Goal: Task Accomplishment & Management: Use online tool/utility

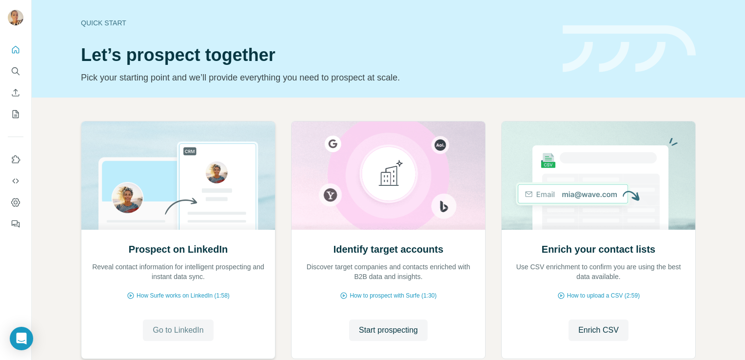
click at [175, 326] on span "Go to LinkedIn" at bounding box center [178, 330] width 51 height 12
click at [396, 327] on span "Start prospecting" at bounding box center [388, 330] width 59 height 12
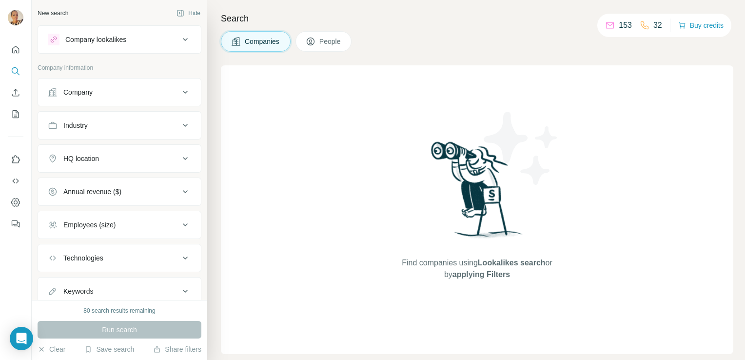
click at [115, 125] on div "Industry" at bounding box center [114, 125] width 132 height 10
click at [97, 148] on input at bounding box center [114, 149] width 120 height 11
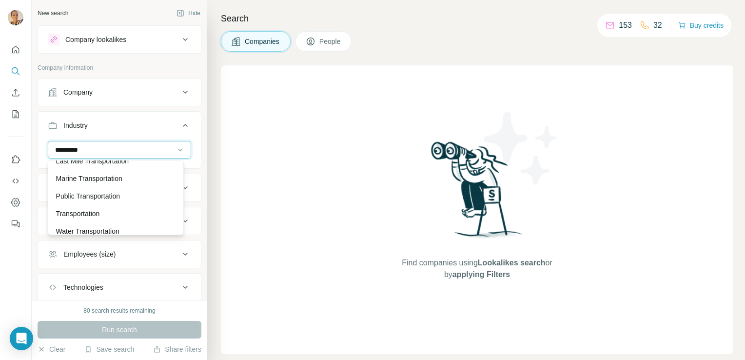
scroll to position [35, 0]
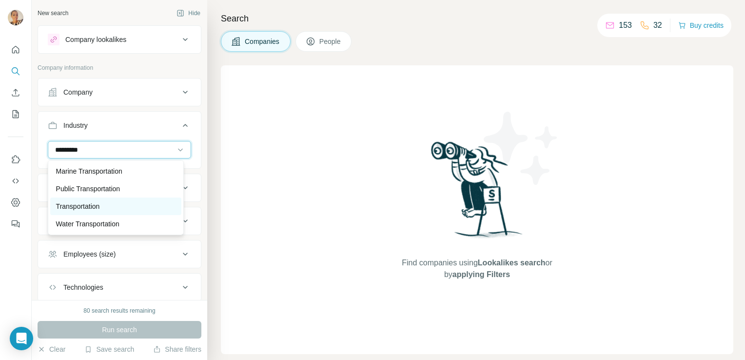
type input "*********"
click at [142, 201] on div "Transportation" at bounding box center [115, 206] width 119 height 10
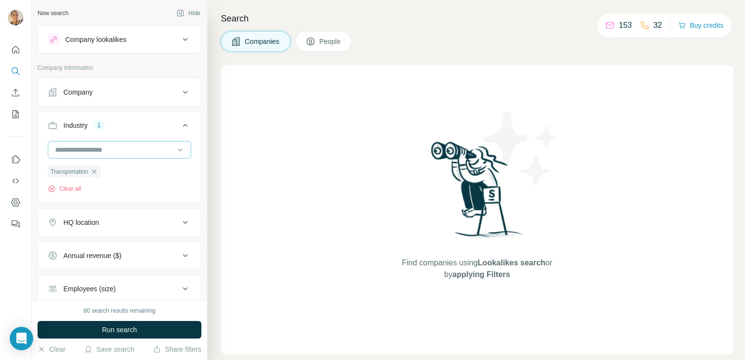
click at [107, 147] on input at bounding box center [114, 149] width 120 height 11
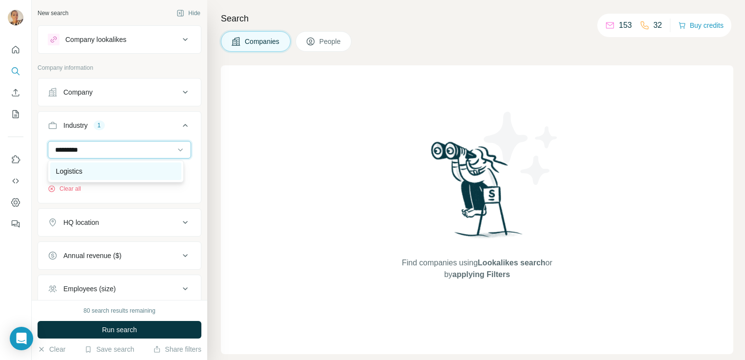
type input "*********"
click at [79, 171] on p "Logistics" at bounding box center [69, 171] width 26 height 10
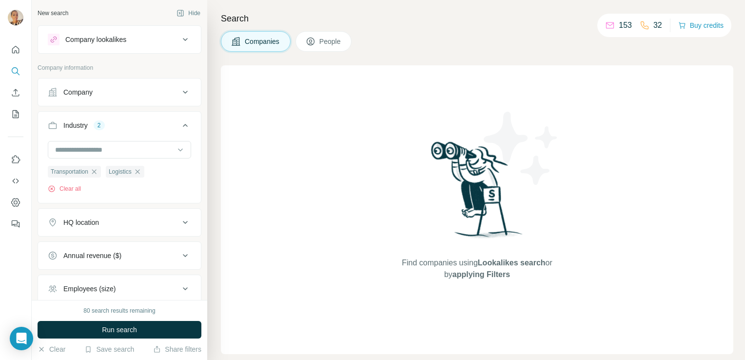
click at [136, 286] on div "Employees (size)" at bounding box center [114, 289] width 132 height 10
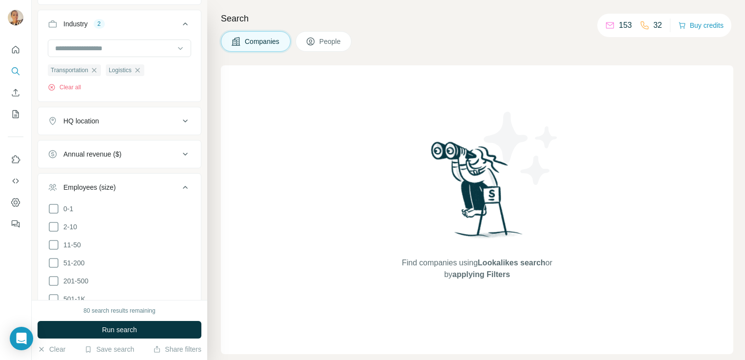
scroll to position [102, 0]
click at [52, 242] on icon at bounding box center [54, 244] width 12 height 12
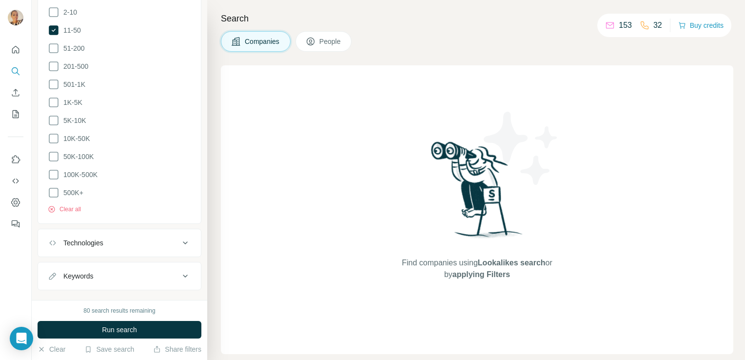
scroll to position [330, 0]
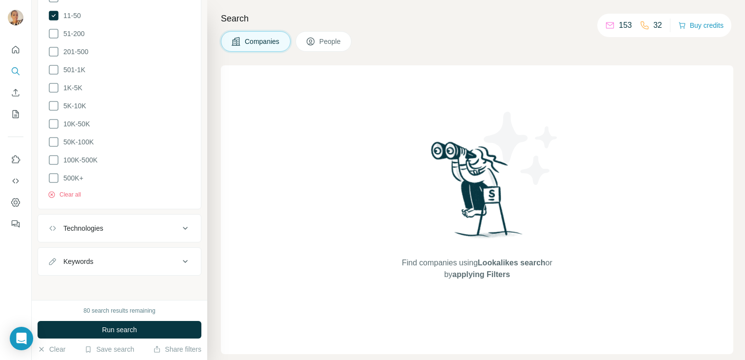
click at [165, 262] on div "Keywords" at bounding box center [114, 261] width 132 height 10
click at [125, 283] on input "text" at bounding box center [110, 286] width 124 height 18
type input "**********"
click at [125, 283] on input "text" at bounding box center [110, 286] width 124 height 18
type input "**********"
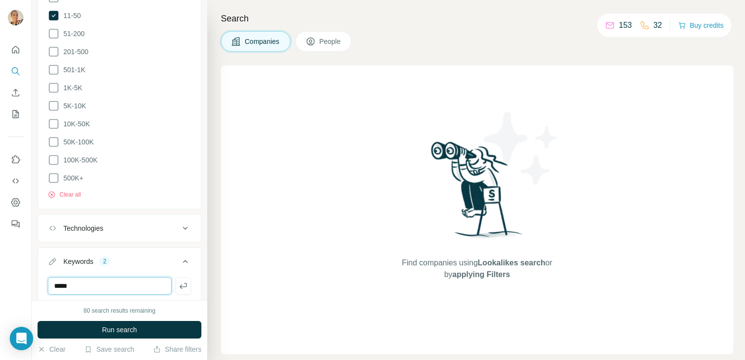
type input "*****"
type input "******"
type input "********"
type input "**********"
type input "*********"
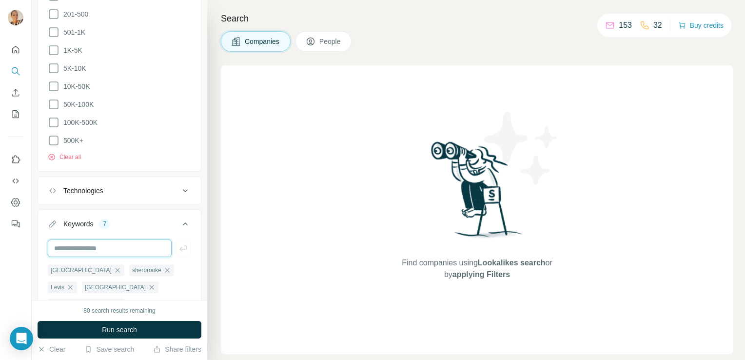
scroll to position [364, 0]
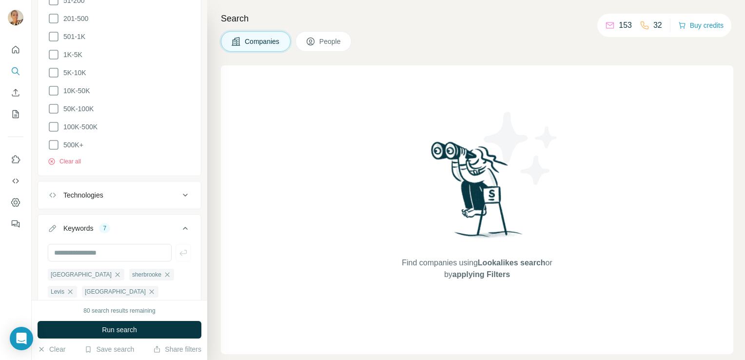
click at [179, 195] on icon at bounding box center [185, 195] width 12 height 12
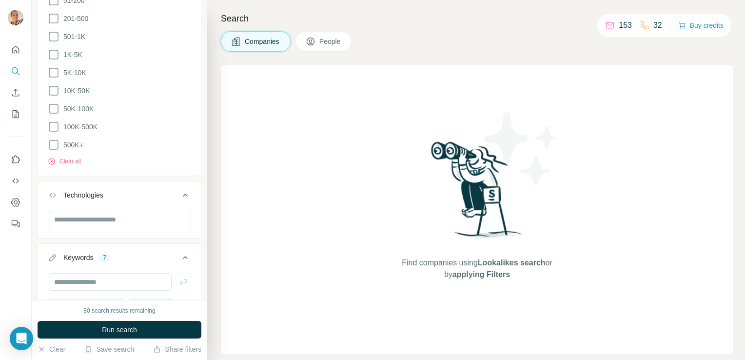
click at [179, 195] on icon at bounding box center [185, 195] width 12 height 12
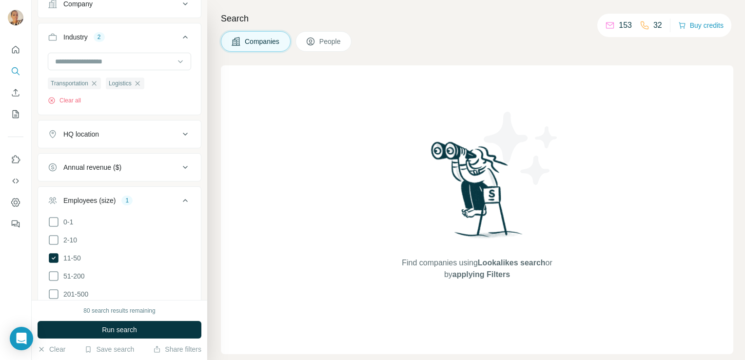
scroll to position [81, 0]
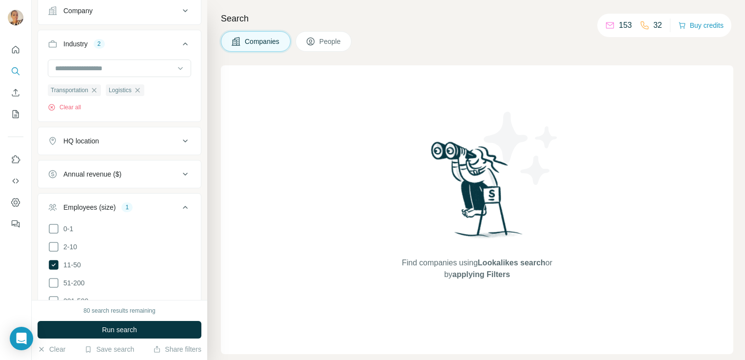
click at [183, 173] on icon at bounding box center [185, 174] width 5 height 3
click at [179, 140] on icon at bounding box center [185, 141] width 12 height 12
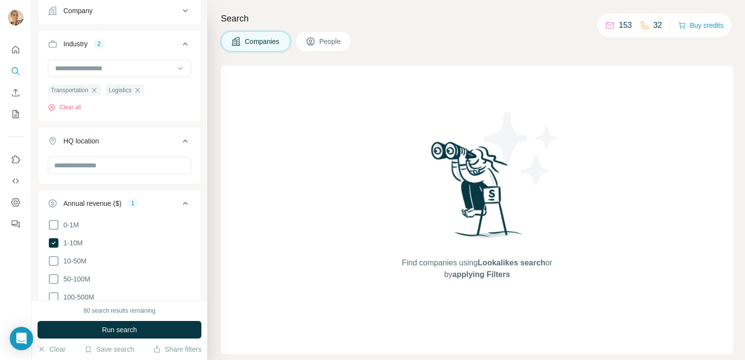
click at [183, 140] on icon at bounding box center [185, 140] width 5 height 3
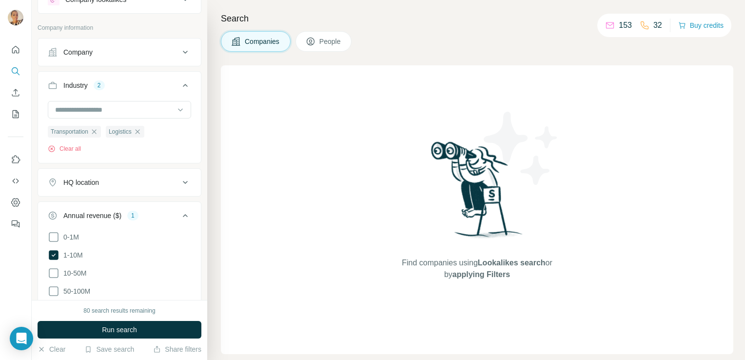
scroll to position [25, 0]
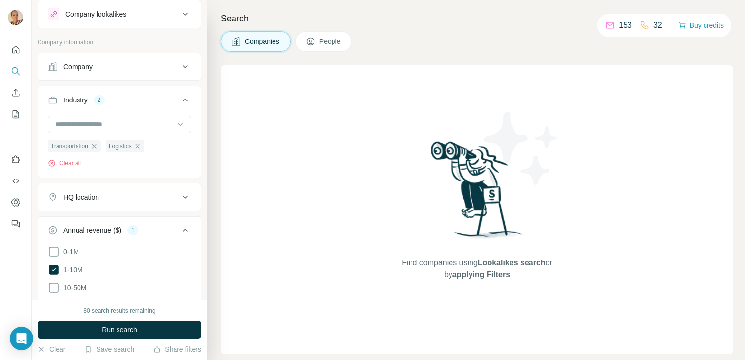
click at [148, 203] on button "HQ location" at bounding box center [119, 196] width 163 height 23
click at [115, 221] on input "text" at bounding box center [119, 221] width 143 height 18
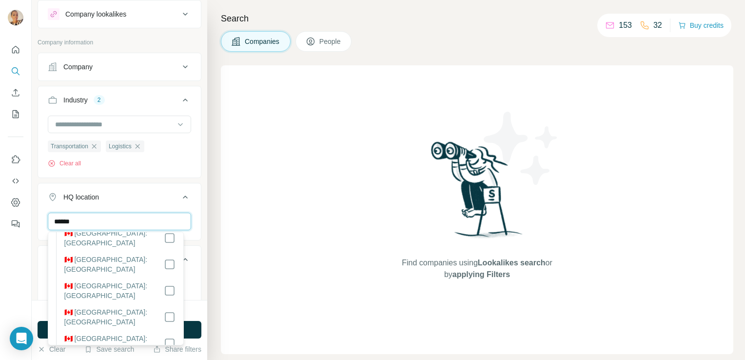
scroll to position [128, 0]
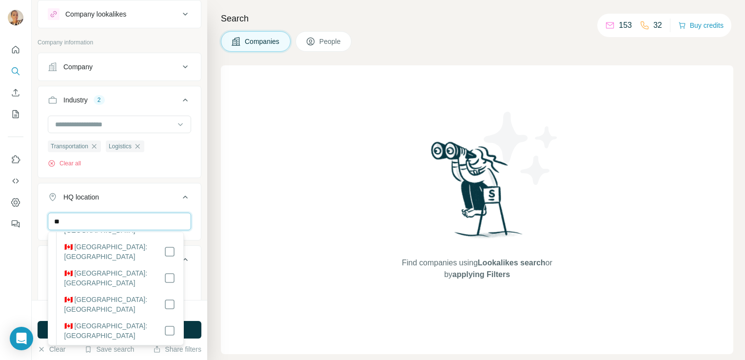
type input "*"
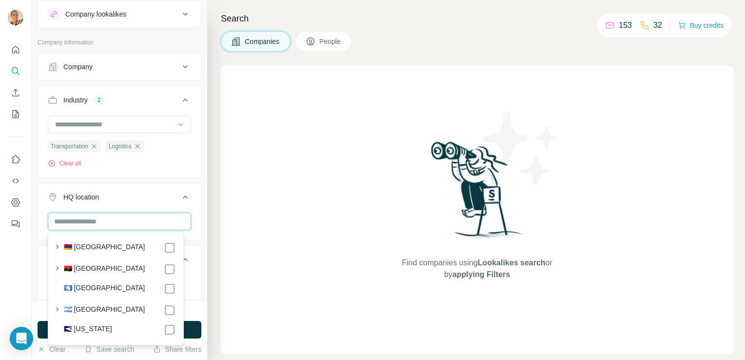
scroll to position [904, 0]
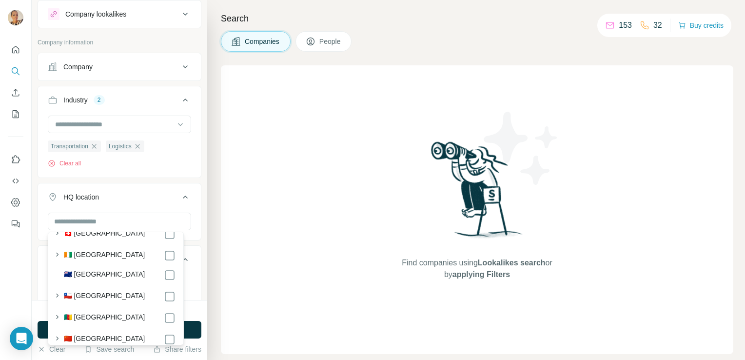
click at [191, 183] on div "HQ location" at bounding box center [120, 212] width 164 height 58
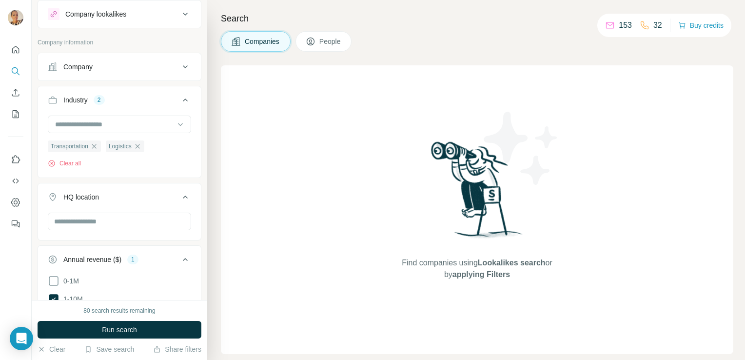
click at [179, 70] on icon at bounding box center [185, 67] width 12 height 12
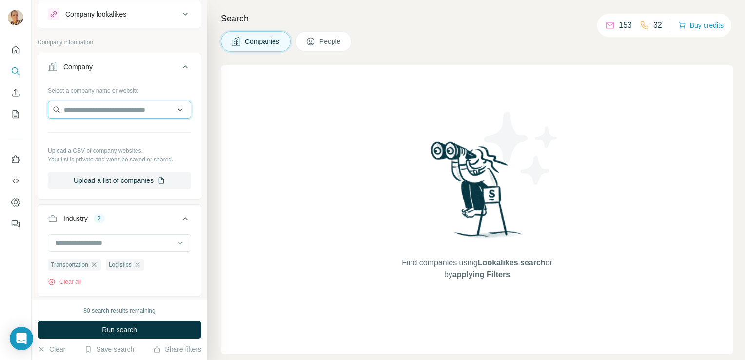
click at [135, 108] on input "text" at bounding box center [119, 110] width 143 height 18
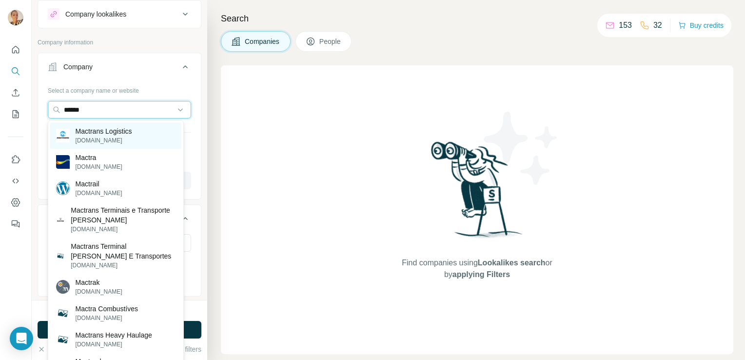
type input "******"
click at [100, 134] on p "Mactrans Logistics" at bounding box center [104, 131] width 57 height 10
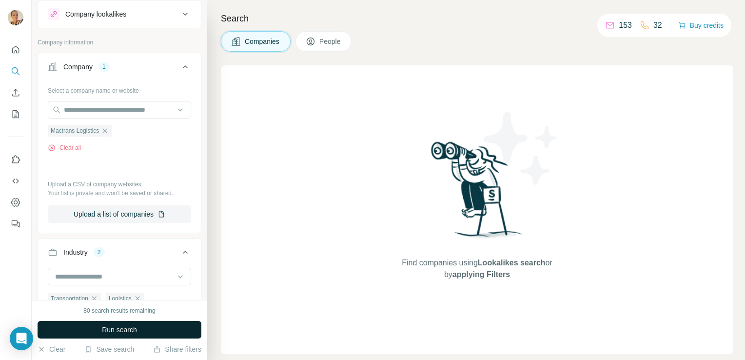
click at [114, 331] on span "Run search" at bounding box center [119, 330] width 35 height 10
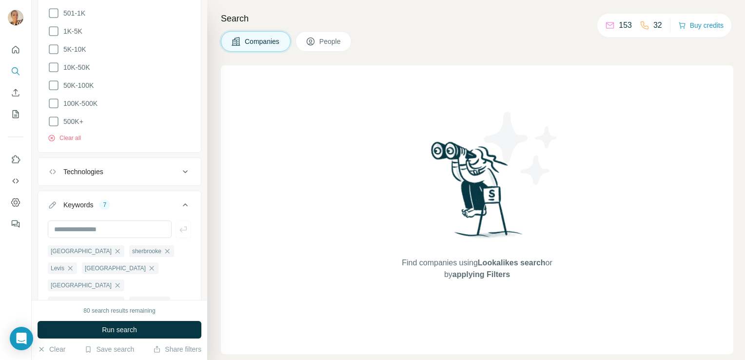
scroll to position [757, 0]
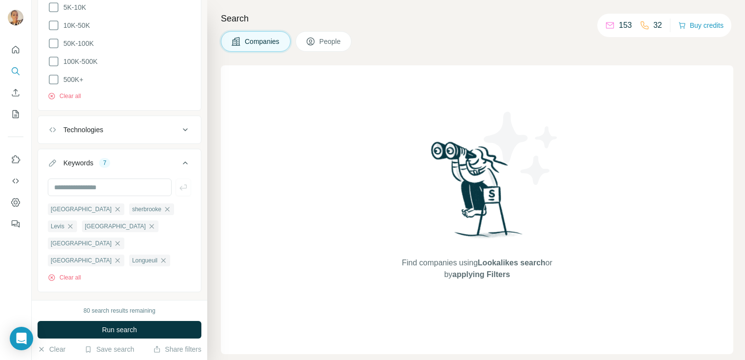
click at [606, 24] on icon at bounding box center [610, 25] width 10 height 10
click at [269, 39] on span "Companies" at bounding box center [263, 42] width 36 height 10
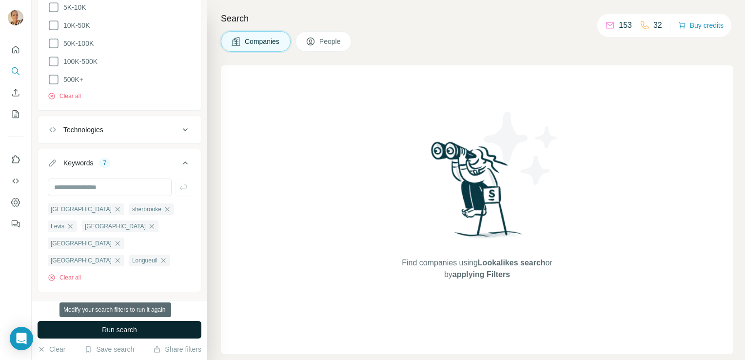
click at [108, 326] on span "Run search" at bounding box center [119, 330] width 35 height 10
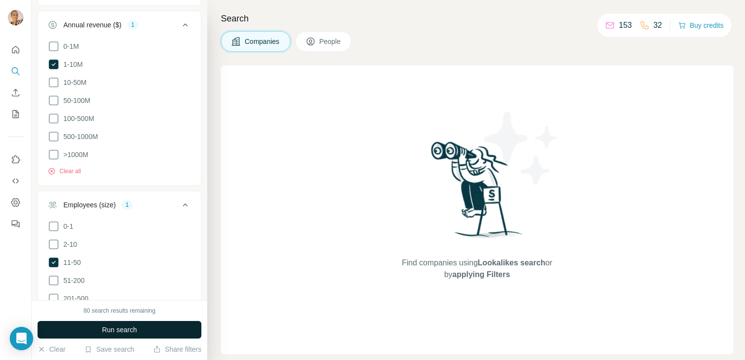
scroll to position [410, 0]
click at [56, 79] on icon at bounding box center [54, 84] width 12 height 12
click at [54, 281] on icon at bounding box center [54, 282] width 12 height 12
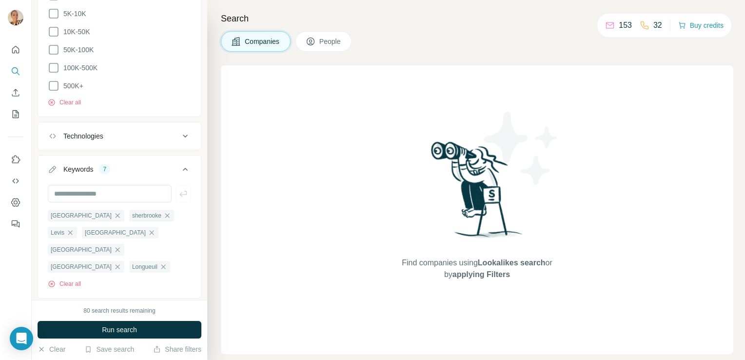
scroll to position [757, 0]
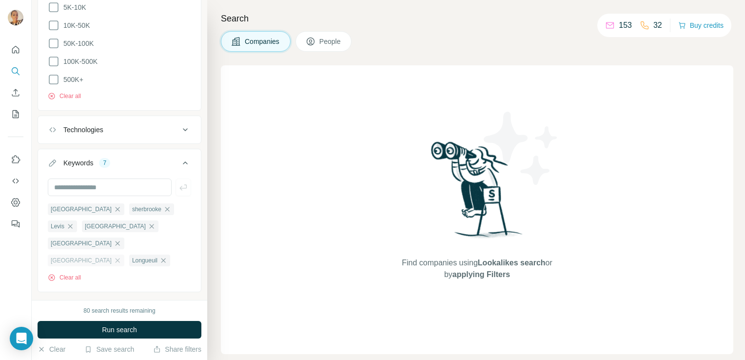
click at [85, 254] on div "[GEOGRAPHIC_DATA]" at bounding box center [86, 260] width 77 height 12
click at [70, 225] on icon "button" at bounding box center [70, 226] width 4 height 4
click at [159, 256] on icon "button" at bounding box center [163, 260] width 8 height 8
click at [69, 273] on button "Clear all" at bounding box center [64, 277] width 33 height 9
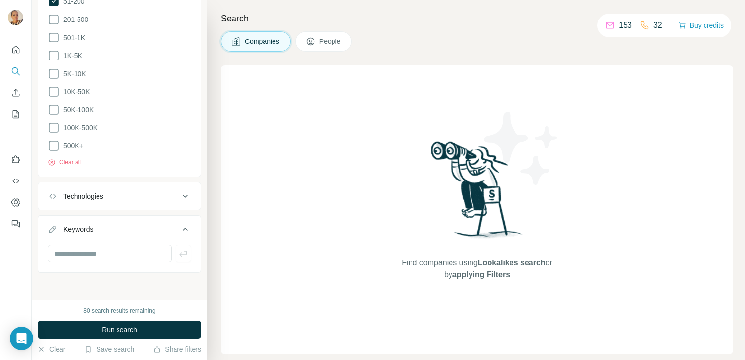
scroll to position [687, 0]
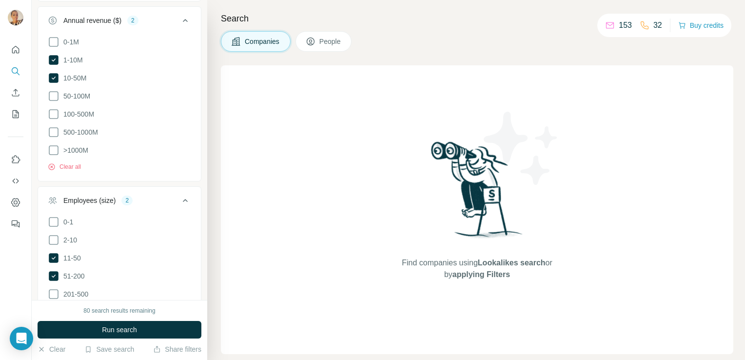
scroll to position [192, 0]
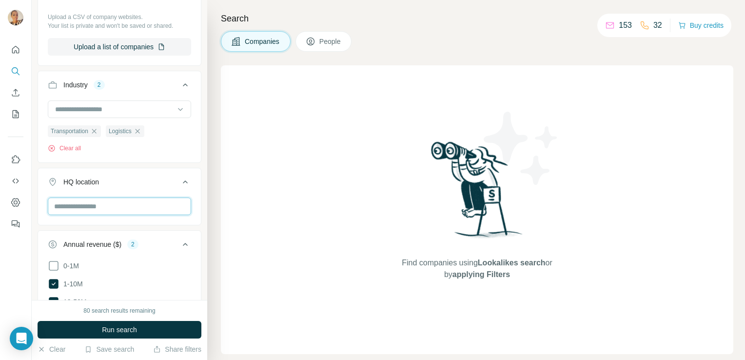
click at [99, 202] on input "text" at bounding box center [119, 206] width 143 height 18
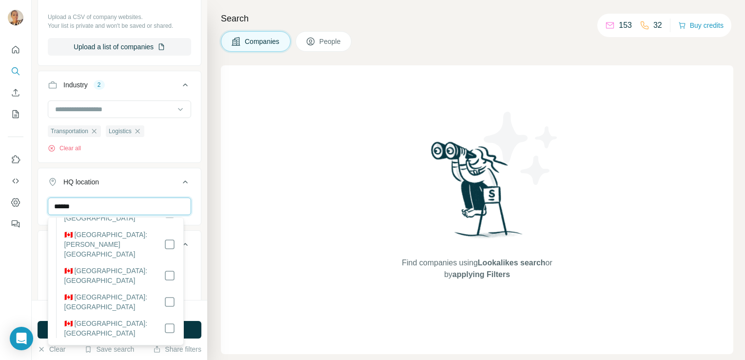
scroll to position [128, 0]
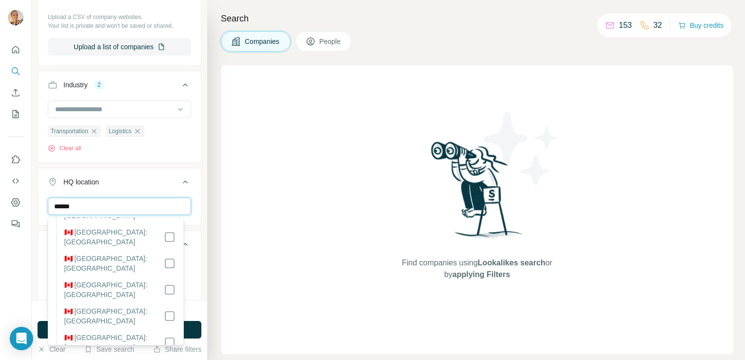
type input "******"
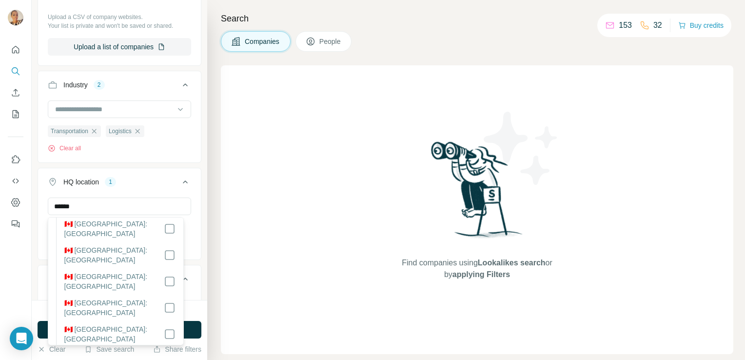
scroll to position [124, 0]
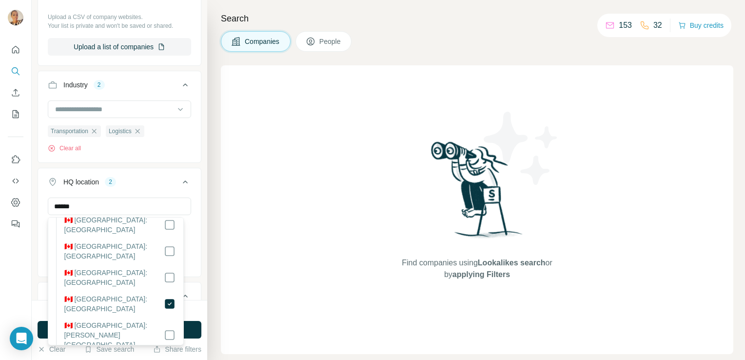
click at [195, 280] on div "New search Hide Company lookalikes Company information Company 1 Select a compa…" at bounding box center [119, 150] width 175 height 300
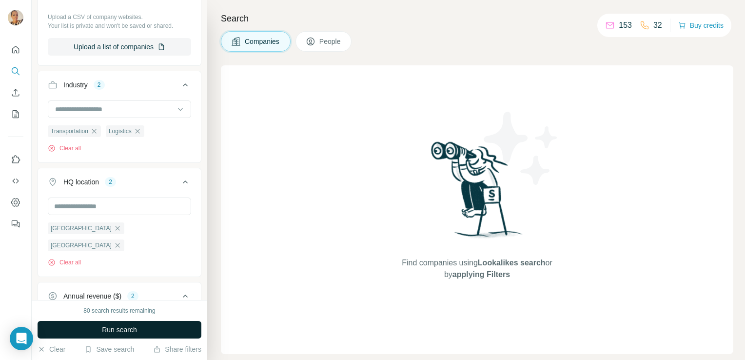
click at [115, 327] on span "Run search" at bounding box center [119, 330] width 35 height 10
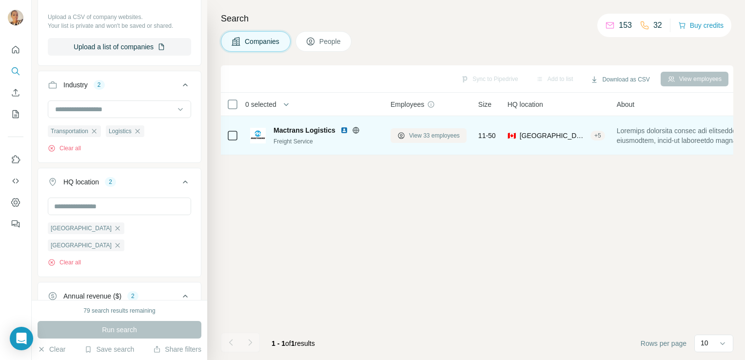
click at [417, 138] on span "View 33 employees" at bounding box center [434, 135] width 51 height 9
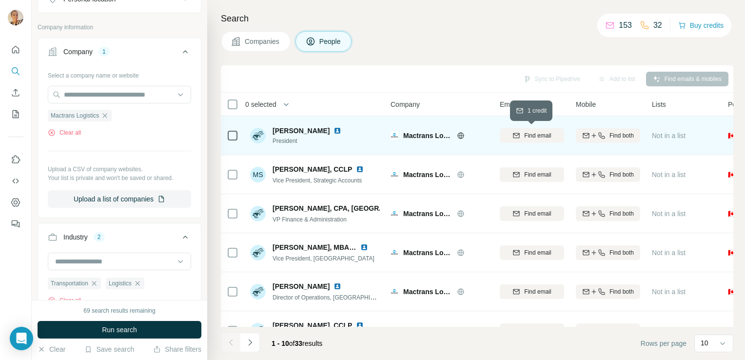
click at [520, 137] on div "Find email" at bounding box center [532, 135] width 64 height 9
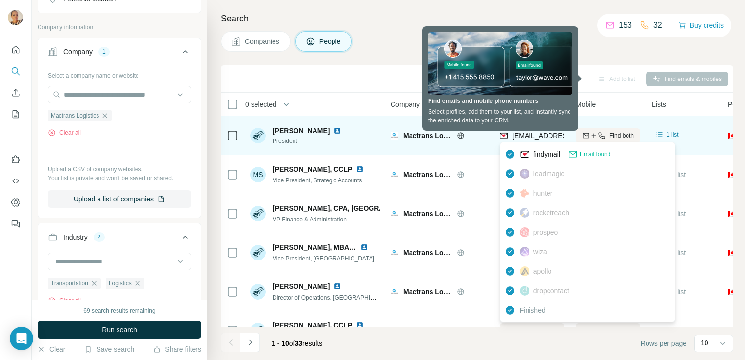
click at [520, 134] on span "[EMAIL_ADDRESS][DOMAIN_NAME]" at bounding box center [569, 136] width 115 height 8
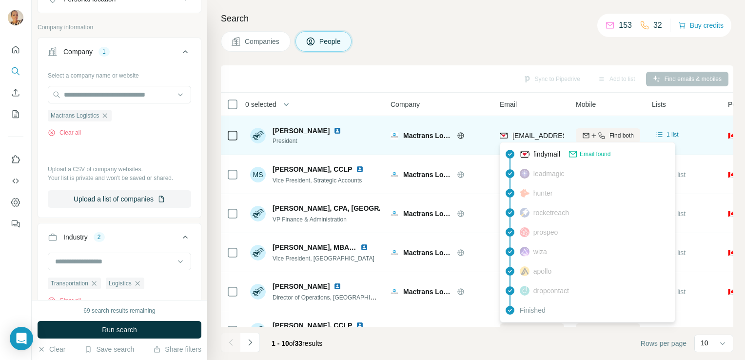
click at [688, 144] on div "1 list" at bounding box center [684, 135] width 64 height 27
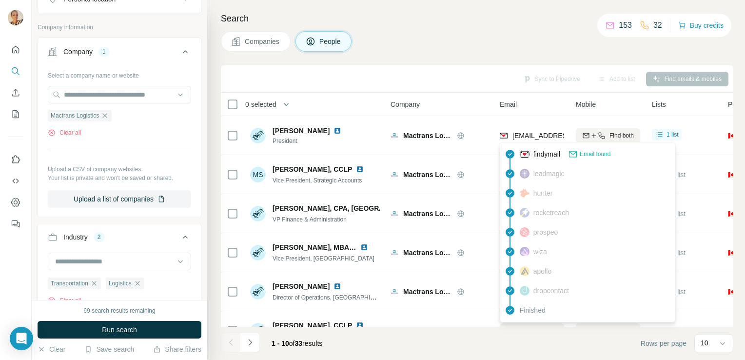
click at [543, 153] on span "findymail" at bounding box center [546, 154] width 27 height 10
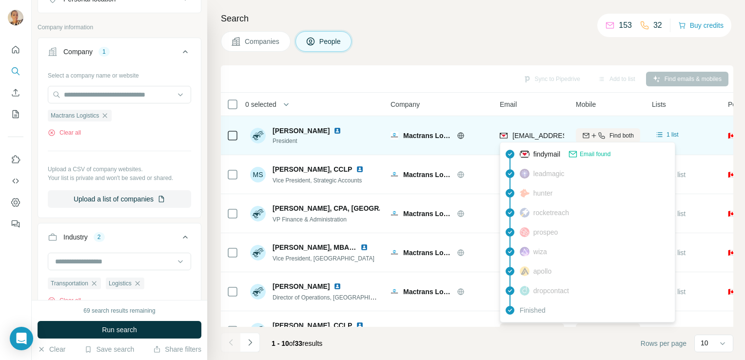
click at [514, 135] on span "[EMAIL_ADDRESS][DOMAIN_NAME]" at bounding box center [569, 136] width 115 height 8
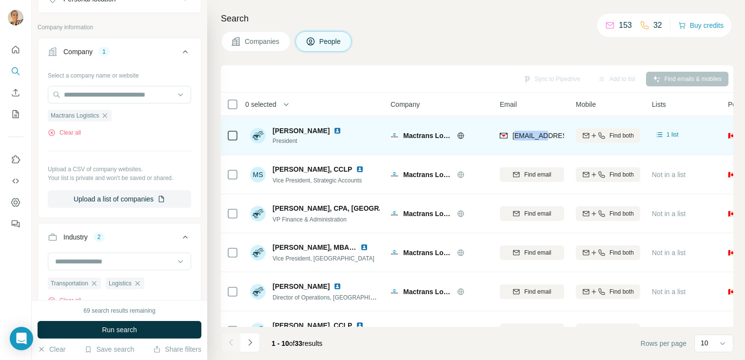
drag, startPoint x: 514, startPoint y: 135, endPoint x: 549, endPoint y: 130, distance: 35.1
click at [549, 130] on div "[EMAIL_ADDRESS][DOMAIN_NAME]" at bounding box center [532, 135] width 64 height 27
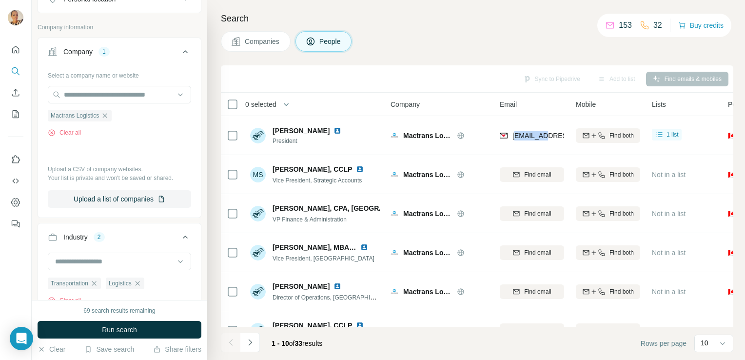
click at [455, 98] on div "Company" at bounding box center [438, 103] width 97 height 11
click at [470, 148] on div "Mactrans Logistics" at bounding box center [438, 135] width 97 height 27
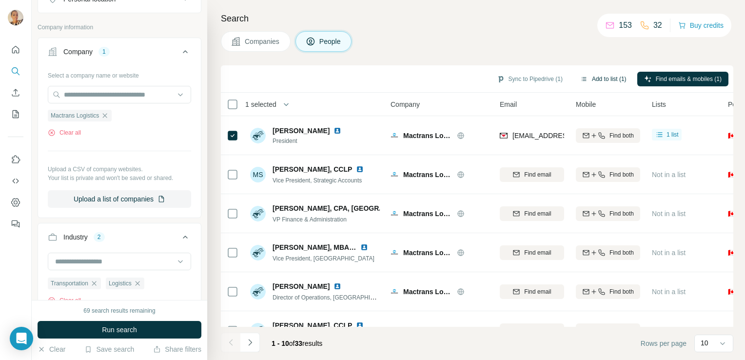
click at [613, 74] on button "Add to list (1)" at bounding box center [603, 79] width 60 height 15
click at [524, 77] on button "Sync to Pipedrive (1)" at bounding box center [529, 79] width 79 height 15
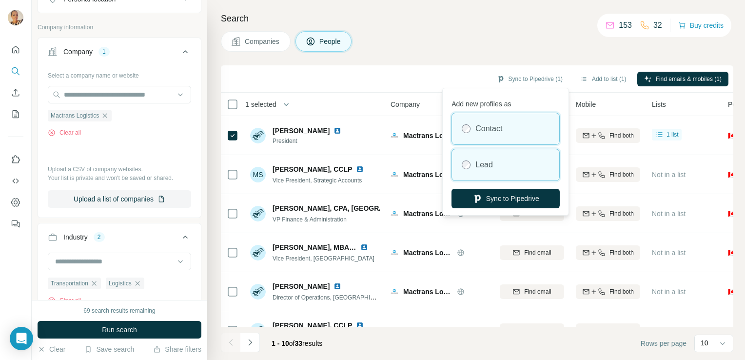
click at [501, 166] on div "Lead" at bounding box center [505, 164] width 107 height 31
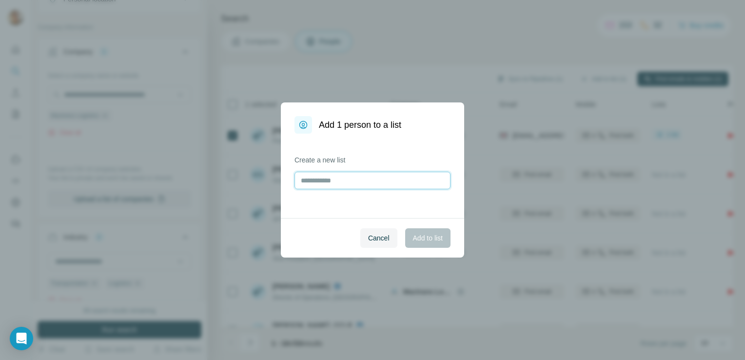
click at [382, 184] on input "text" at bounding box center [372, 181] width 156 height 18
type input "*"
type input "**********"
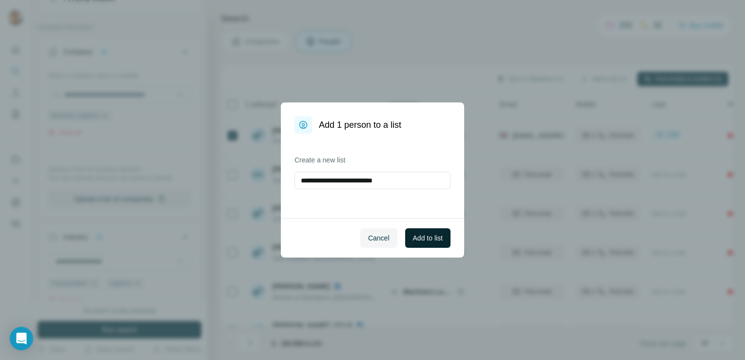
click at [426, 241] on span "Add to list" at bounding box center [428, 238] width 30 height 10
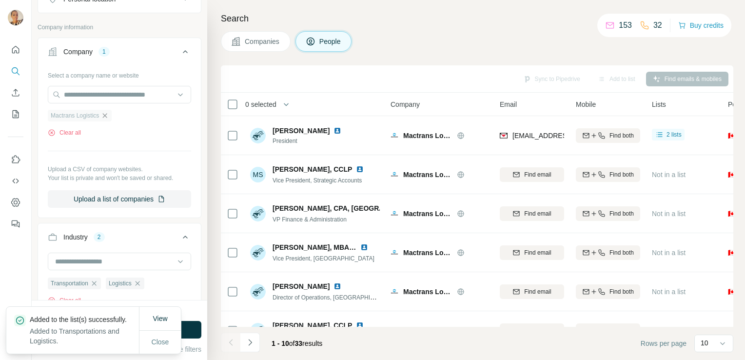
click at [106, 116] on icon "button" at bounding box center [105, 116] width 8 height 8
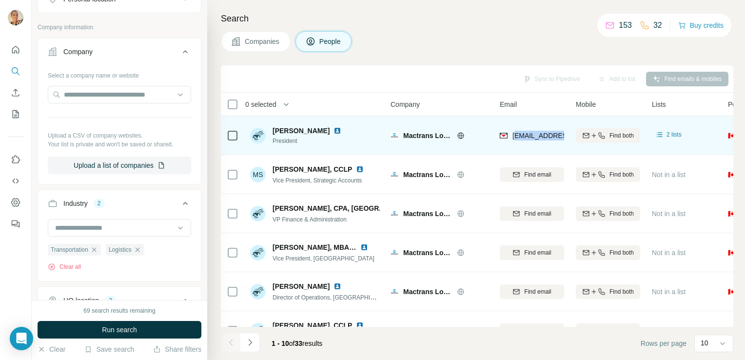
drag, startPoint x: 515, startPoint y: 133, endPoint x: 574, endPoint y: 137, distance: 59.6
click at [0, 0] on tr "[PERSON_NAME] President Mactrans Logistics [EMAIL_ADDRESS][DOMAIN_NAME] Find bo…" at bounding box center [0, 0] width 0 height 0
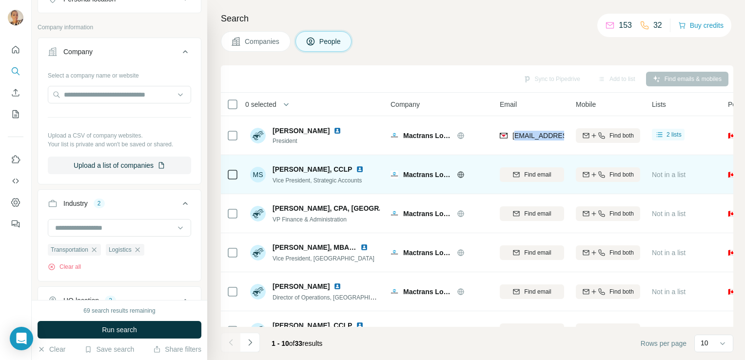
copy tr "[EMAIL_ADDRESS][DOMAIN_NAME]"
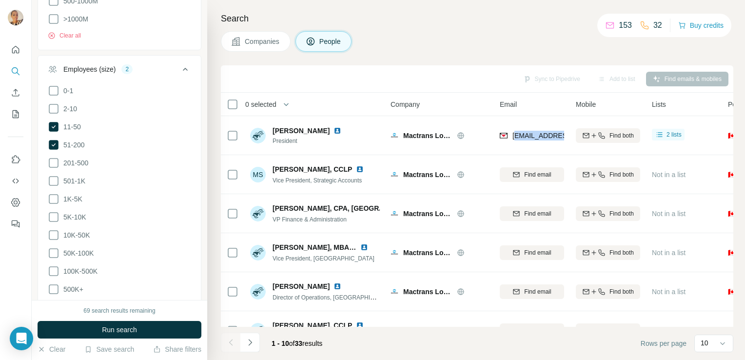
scroll to position [909, 0]
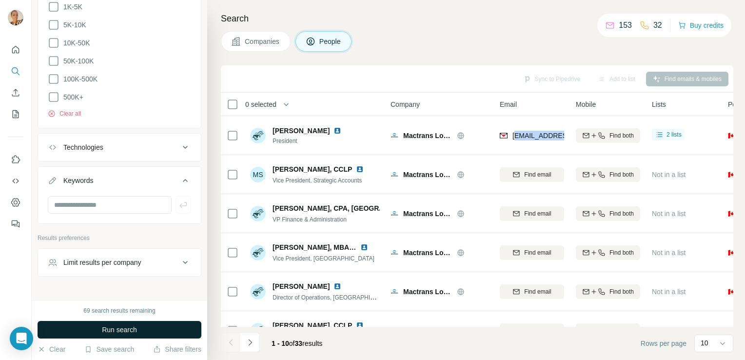
click at [107, 328] on span "Run search" at bounding box center [119, 330] width 35 height 10
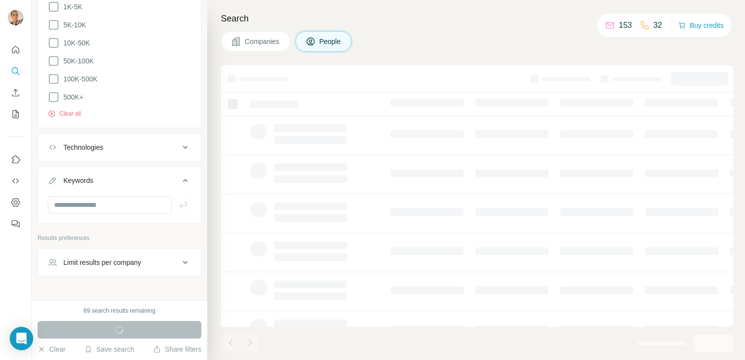
click at [255, 46] on span "Companies" at bounding box center [263, 42] width 36 height 10
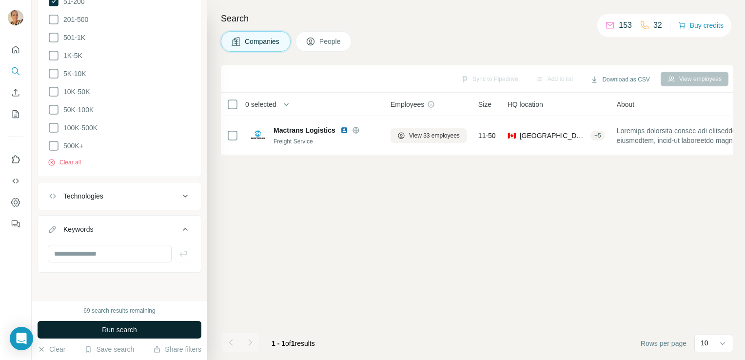
scroll to position [688, 0]
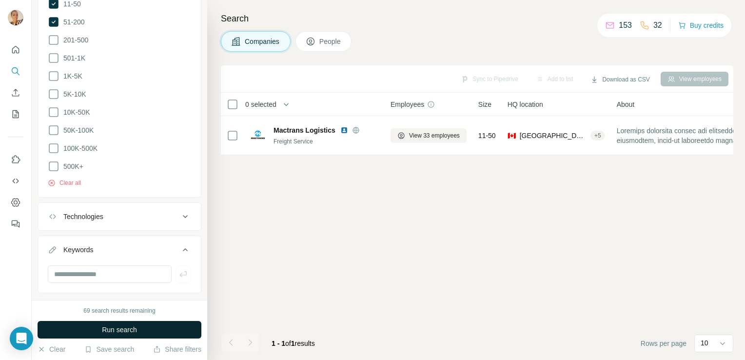
click at [99, 331] on button "Run search" at bounding box center [120, 330] width 164 height 18
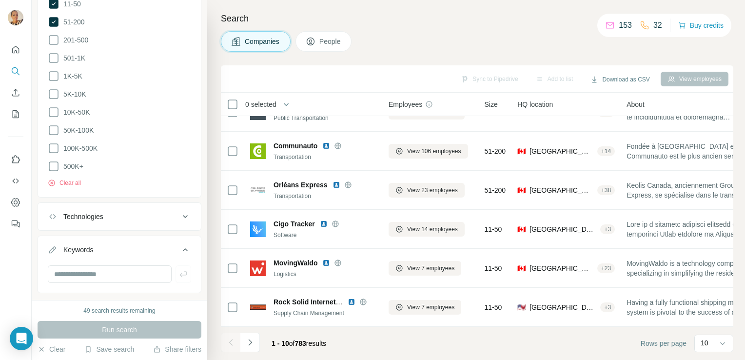
scroll to position [184, 0]
click at [16, 114] on icon "My lists" at bounding box center [16, 114] width 10 height 10
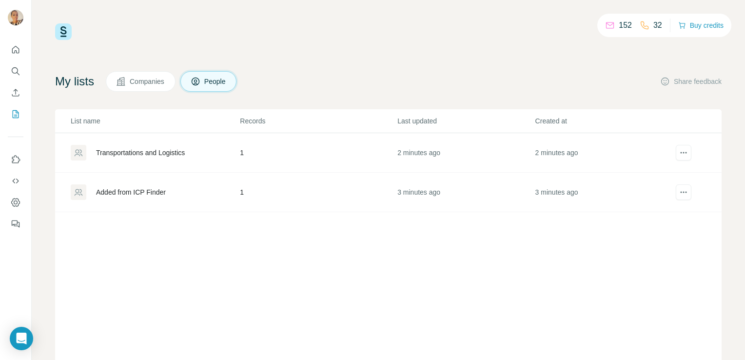
click at [161, 155] on div "Transportations and Logistics" at bounding box center [140, 153] width 89 height 10
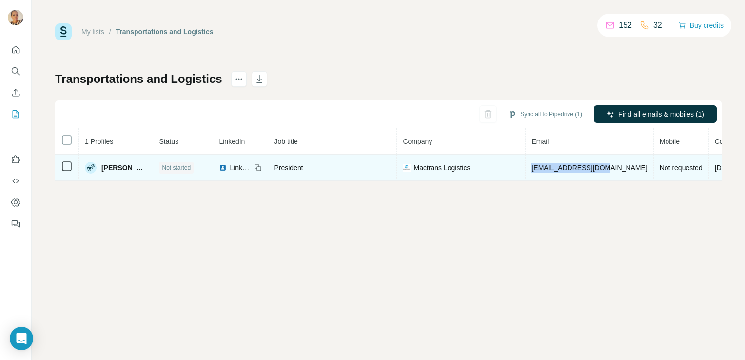
drag, startPoint x: 589, startPoint y: 166, endPoint x: 513, endPoint y: 173, distance: 75.8
click at [525, 173] on td "[EMAIL_ADDRESS][DOMAIN_NAME]" at bounding box center [589, 167] width 128 height 26
copy span "[EMAIL_ADDRESS][DOMAIN_NAME]"
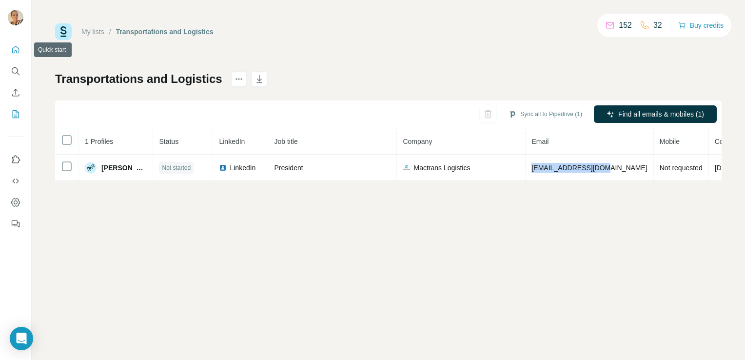
click at [16, 56] on button "Quick start" at bounding box center [16, 50] width 16 height 18
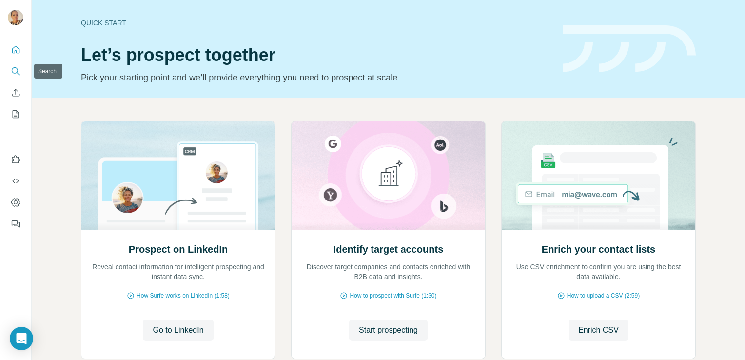
click at [12, 73] on icon "Search" at bounding box center [16, 71] width 10 height 10
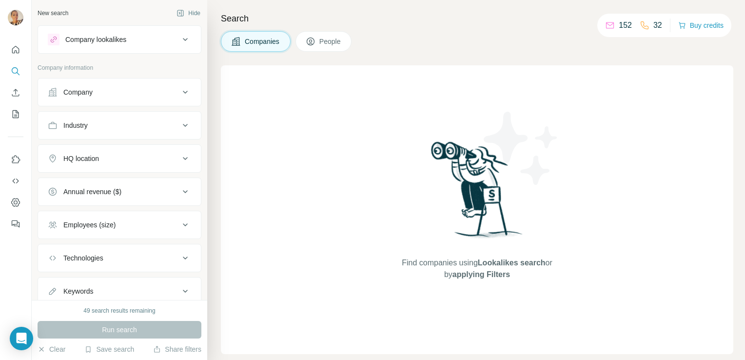
click at [136, 115] on button "Industry" at bounding box center [119, 125] width 163 height 23
click at [110, 144] on input at bounding box center [114, 149] width 120 height 11
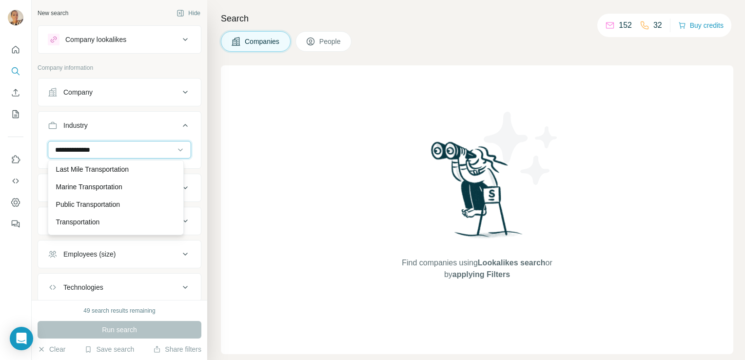
scroll to position [35, 0]
type input "**********"
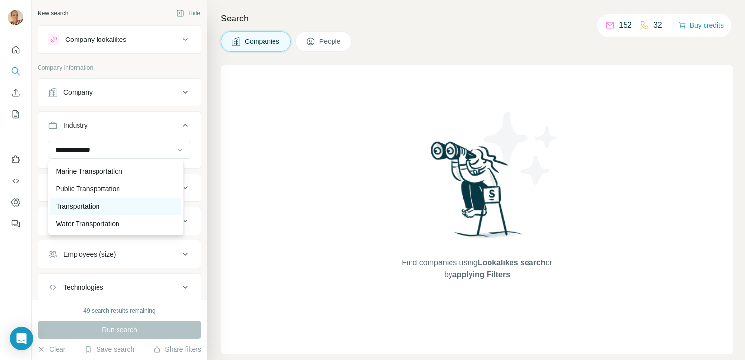
click at [138, 205] on div "Transportation" at bounding box center [115, 206] width 119 height 10
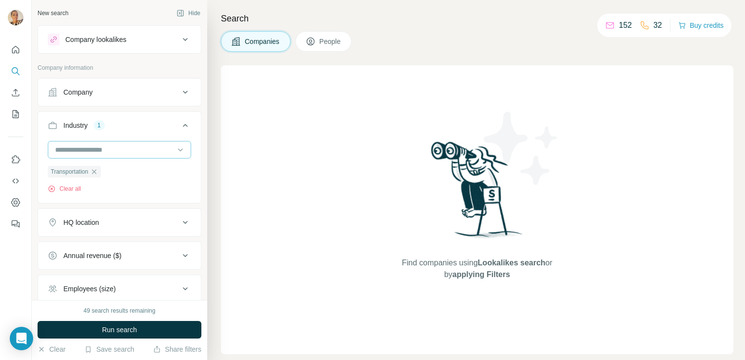
click at [133, 151] on input at bounding box center [114, 149] width 120 height 11
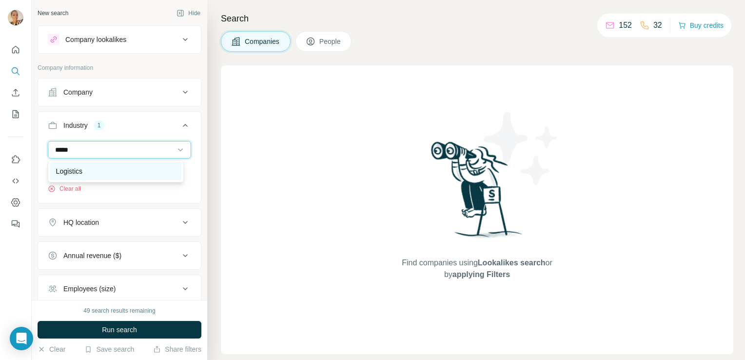
type input "*****"
click at [110, 168] on div "Logistics" at bounding box center [115, 171] width 119 height 10
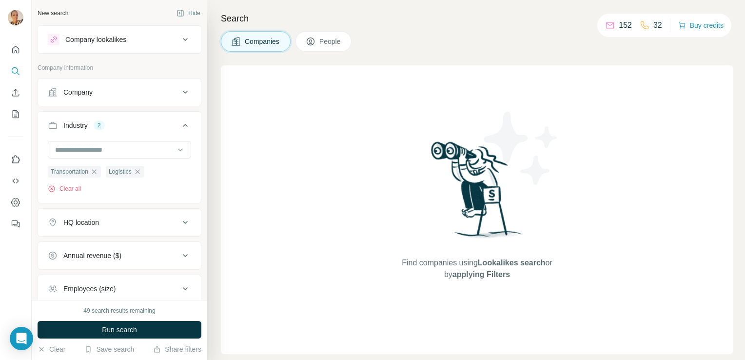
click at [119, 261] on button "Annual revenue ($)" at bounding box center [119, 255] width 163 height 23
click at [101, 292] on li "1-10M" at bounding box center [119, 295] width 143 height 12
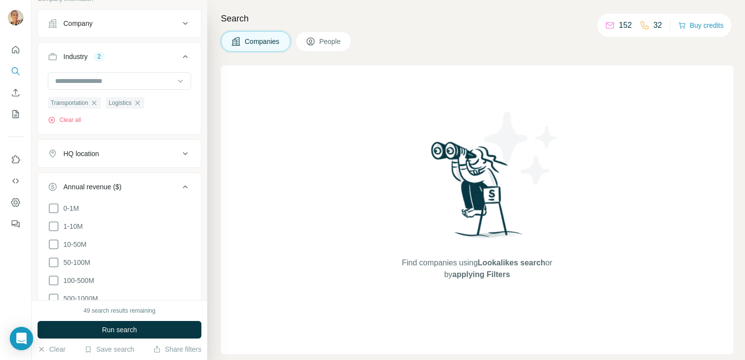
scroll to position [71, 0]
click at [57, 222] on icon at bounding box center [54, 224] width 12 height 12
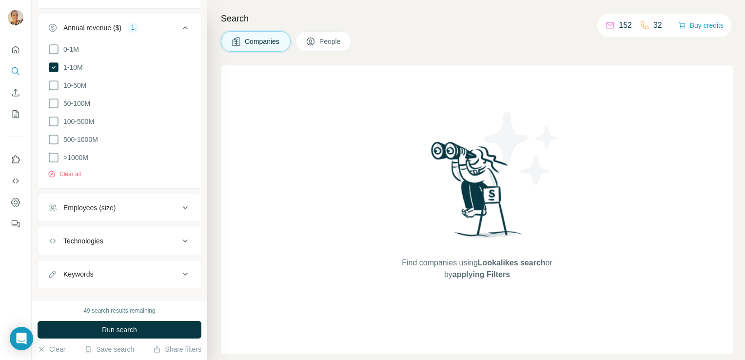
scroll to position [230, 0]
click at [157, 205] on div "Employees (size)" at bounding box center [114, 205] width 132 height 10
click at [53, 263] on icon at bounding box center [54, 263] width 12 height 12
click at [53, 279] on icon at bounding box center [54, 281] width 12 height 12
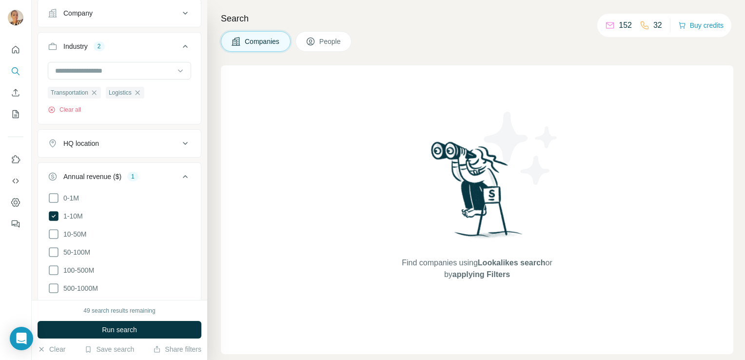
scroll to position [35, 0]
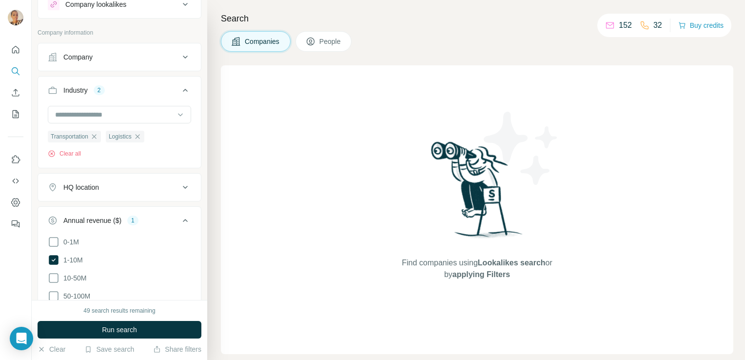
click at [139, 189] on div "HQ location" at bounding box center [114, 187] width 132 height 10
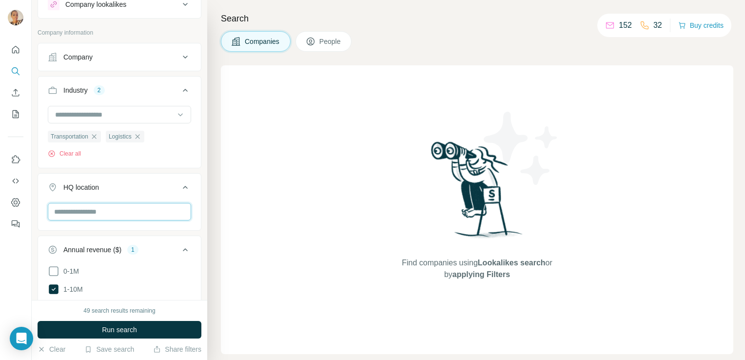
click at [105, 209] on input "text" at bounding box center [119, 212] width 143 height 18
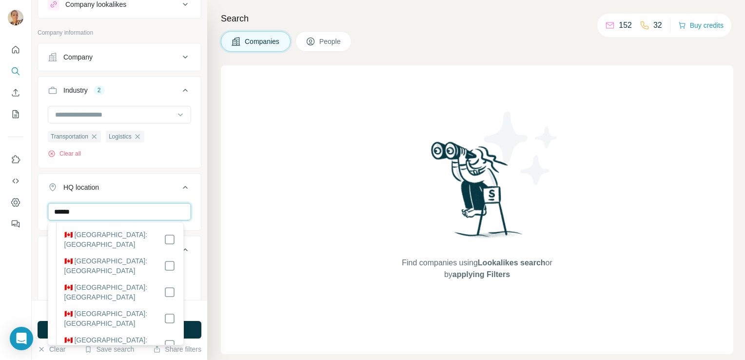
scroll to position [131, 0]
type input "******"
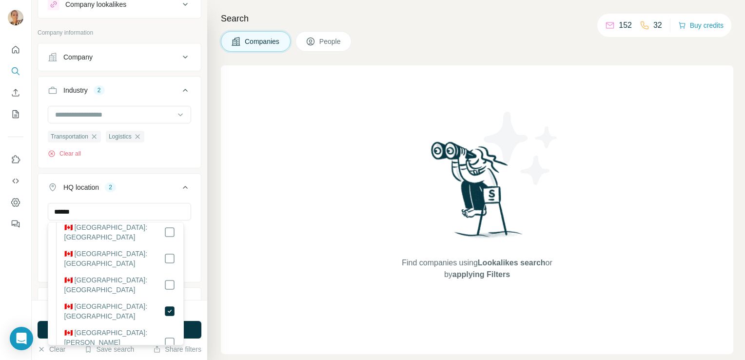
scroll to position [173, 0]
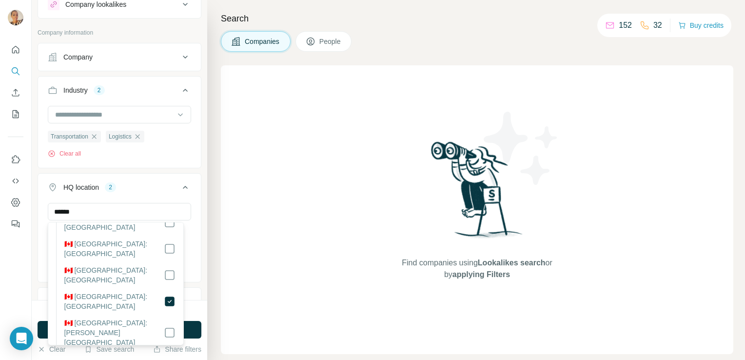
click at [204, 317] on div "49 search results remaining Run search Clear Save search Share filters" at bounding box center [119, 330] width 175 height 60
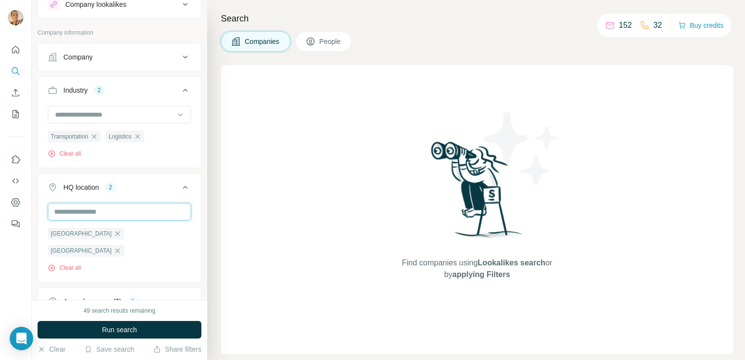
click at [170, 209] on input "text" at bounding box center [119, 212] width 143 height 18
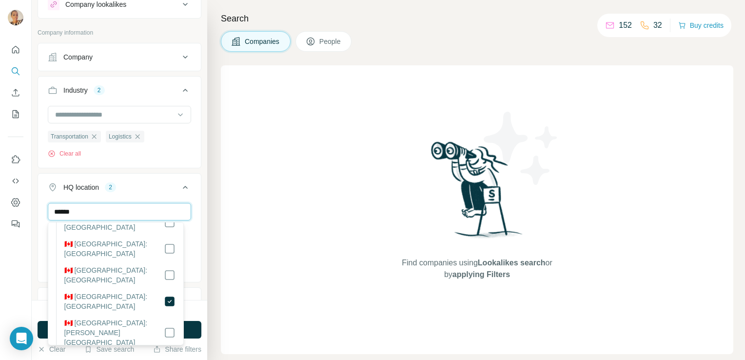
type input "******"
click at [203, 310] on div "49 search results remaining Run search Clear Save search Share filters" at bounding box center [119, 330] width 175 height 60
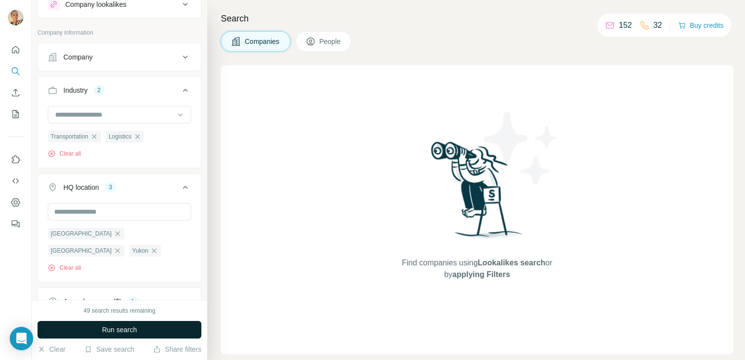
click at [160, 327] on button "Run search" at bounding box center [120, 330] width 164 height 18
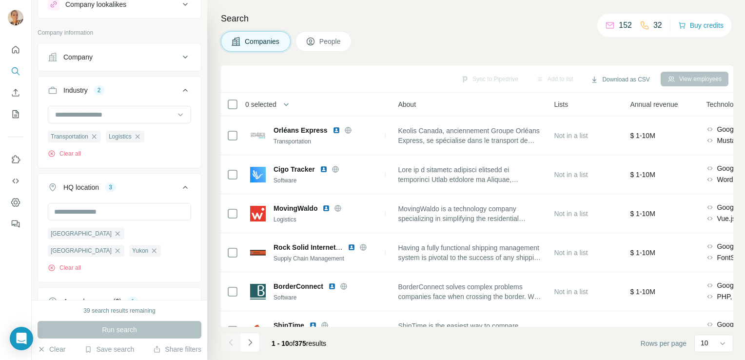
scroll to position [0, 239]
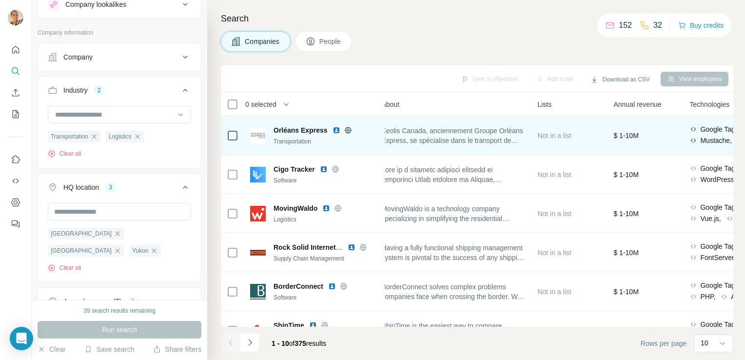
click at [497, 141] on span "Keolis Canada, anciennement Groupe Orléans Express, se spécialise dans le trans…" at bounding box center [453, 135] width 144 height 19
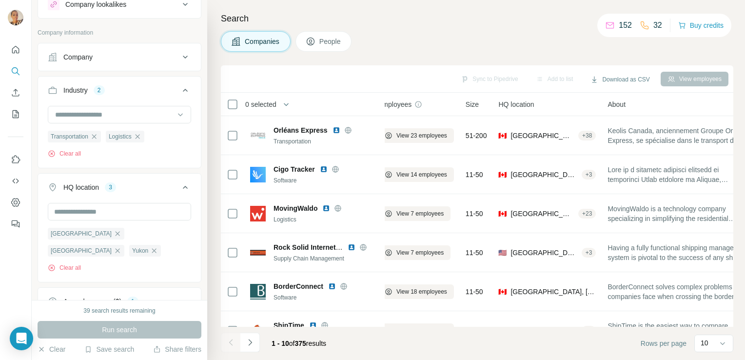
scroll to position [0, 0]
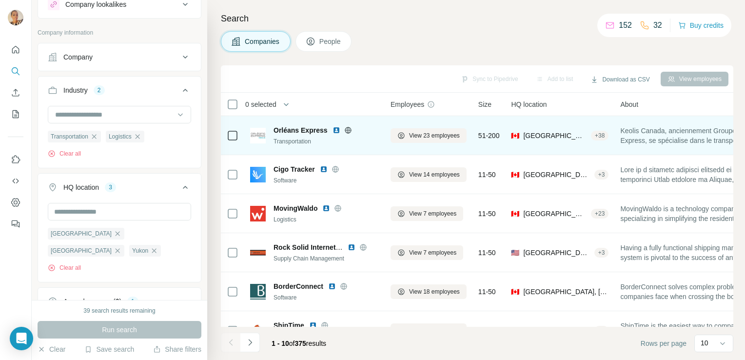
click at [260, 134] on img at bounding box center [258, 136] width 16 height 16
click at [413, 134] on span "View 23 employees" at bounding box center [434, 135] width 51 height 9
